Goal: Task Accomplishment & Management: Use online tool/utility

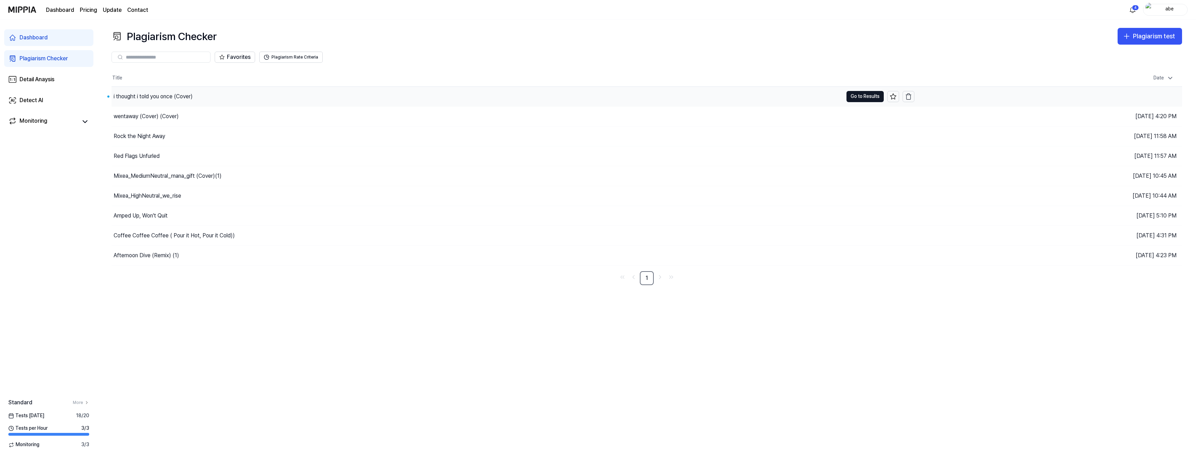
click at [157, 95] on div "i thought i told you once (Cover)" at bounding box center [153, 96] width 79 height 8
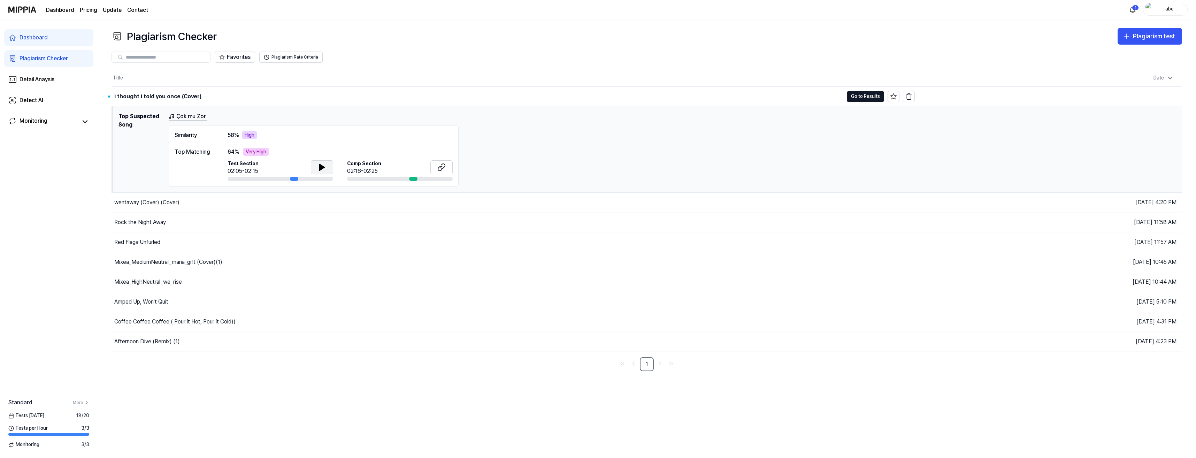
click at [320, 164] on icon at bounding box center [322, 167] width 5 height 6
click at [311, 160] on button at bounding box center [322, 167] width 22 height 14
click at [439, 165] on icon at bounding box center [441, 167] width 8 height 8
click at [249, 114] on div "Çok mu Zor" at bounding box center [673, 116] width 1008 height 9
drag, startPoint x: 862, startPoint y: 94, endPoint x: 866, endPoint y: 93, distance: 3.8
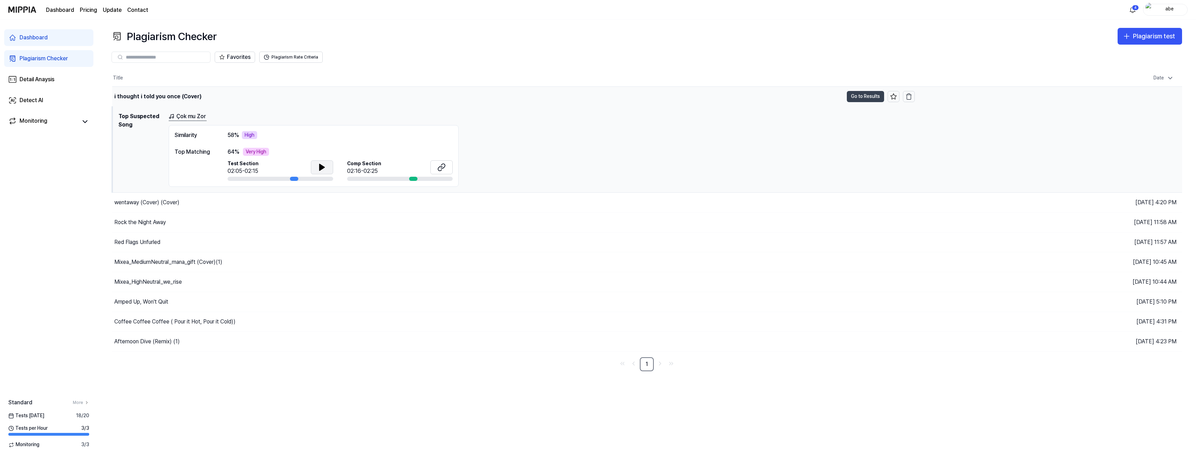
click at [864, 94] on button "Go to Results" at bounding box center [865, 96] width 37 height 11
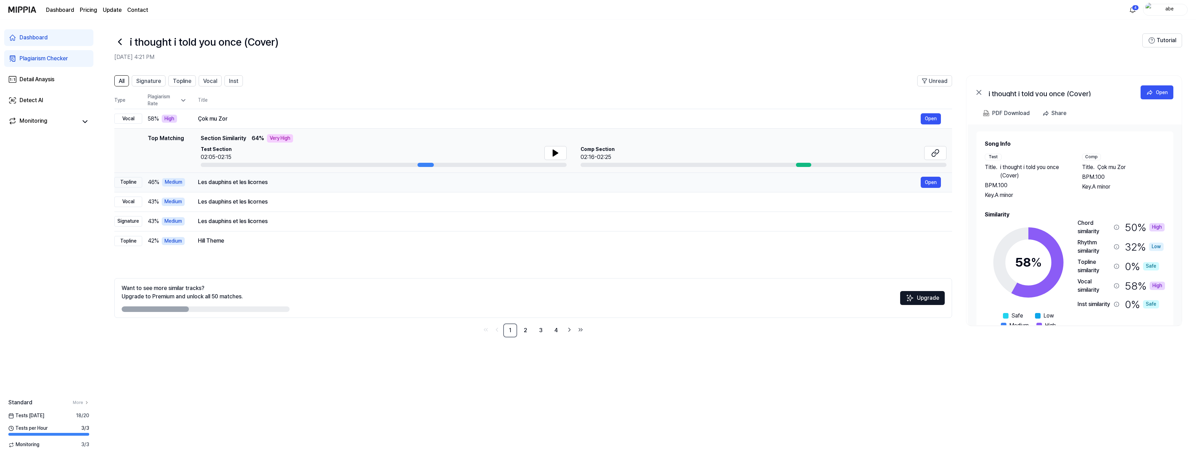
click at [333, 183] on div "Les dauphins et les licornes" at bounding box center [559, 182] width 723 height 8
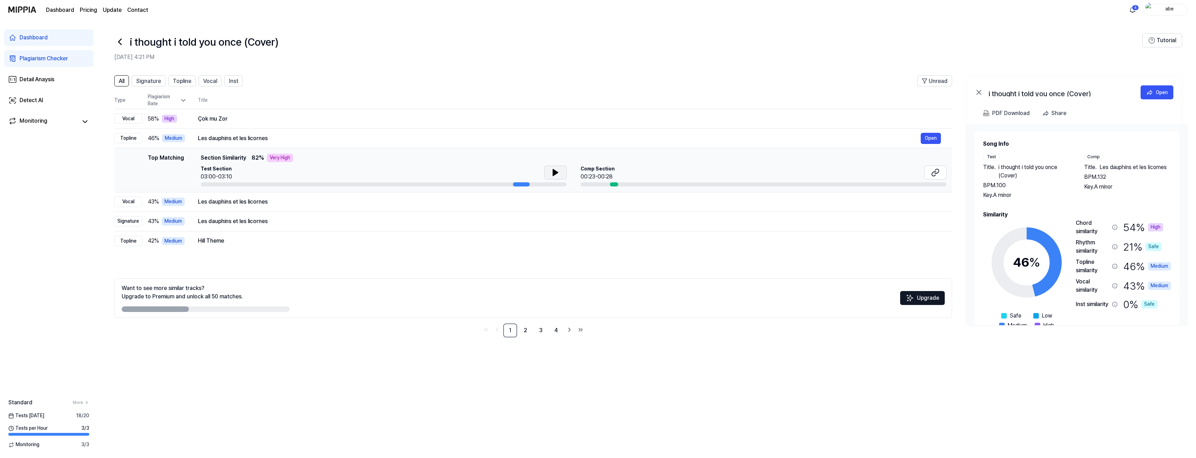
click at [548, 173] on button at bounding box center [555, 173] width 22 height 14
click at [556, 170] on icon at bounding box center [556, 173] width 1 height 6
click at [929, 171] on button at bounding box center [935, 173] width 22 height 14
click at [354, 199] on div "Les dauphins et les licornes" at bounding box center [559, 202] width 723 height 8
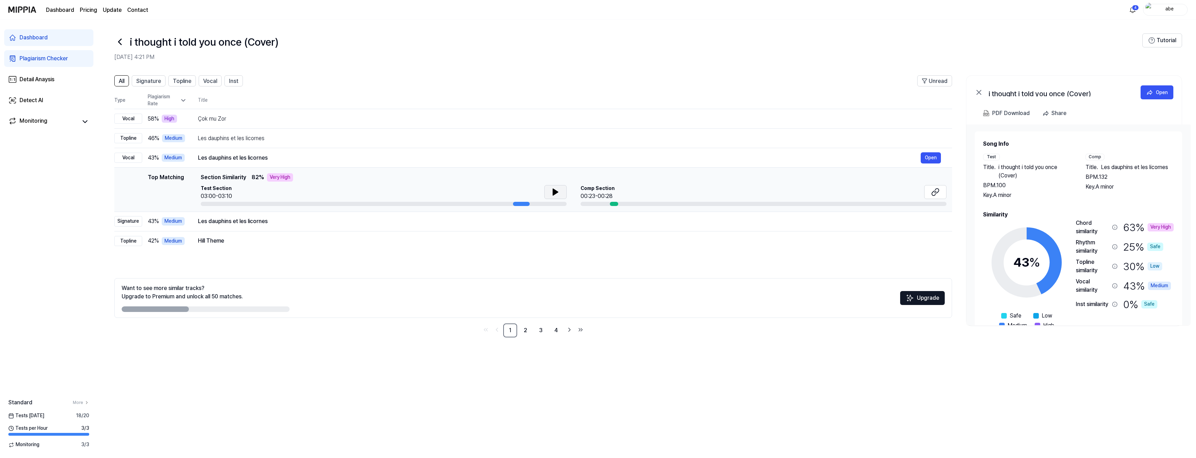
click at [554, 191] on icon at bounding box center [555, 192] width 5 height 6
click at [934, 190] on icon at bounding box center [935, 192] width 8 height 8
click at [556, 191] on icon at bounding box center [556, 192] width 1 height 6
click at [57, 9] on link "Dashboard" at bounding box center [60, 10] width 28 height 8
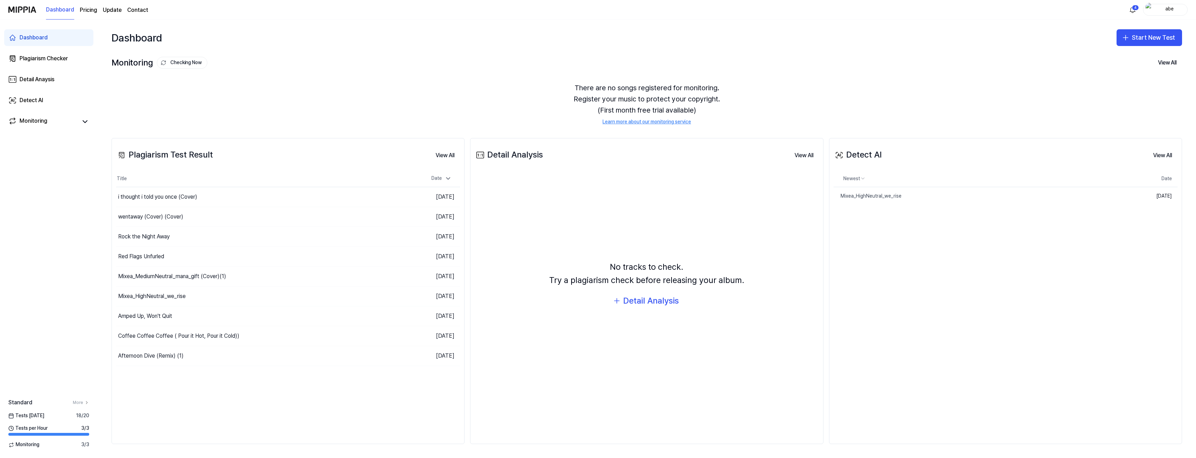
click at [27, 11] on img at bounding box center [22, 9] width 28 height 19
